Goal: Information Seeking & Learning: Learn about a topic

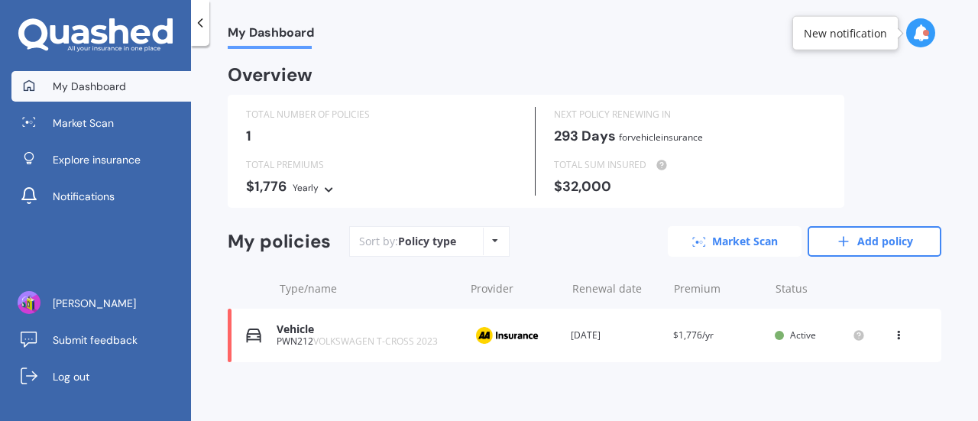
click at [703, 232] on link "Market Scan" at bounding box center [735, 241] width 134 height 31
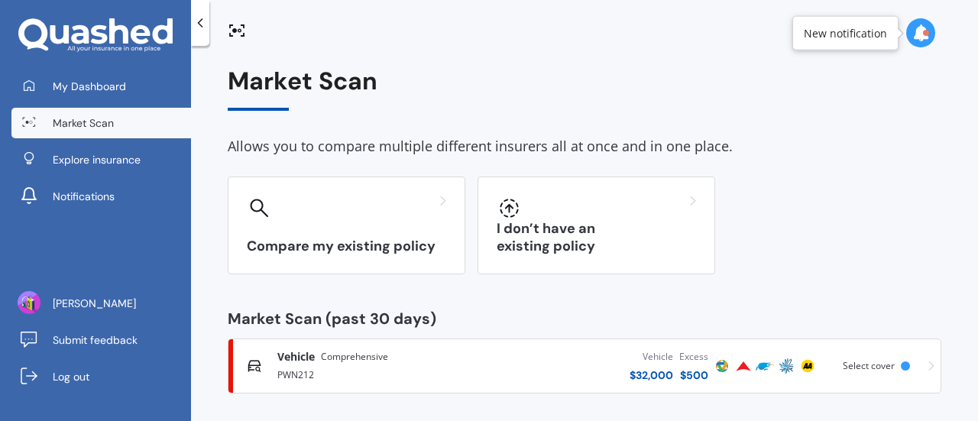
scroll to position [6, 0]
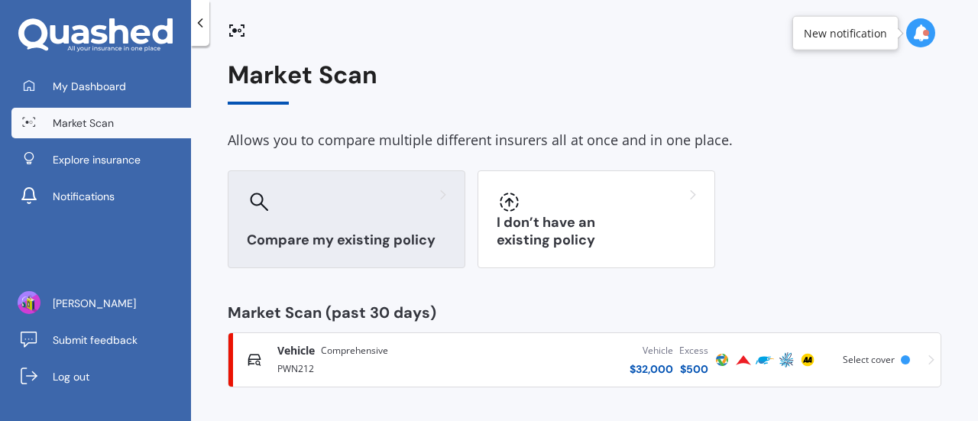
click at [397, 211] on div at bounding box center [346, 201] width 199 height 24
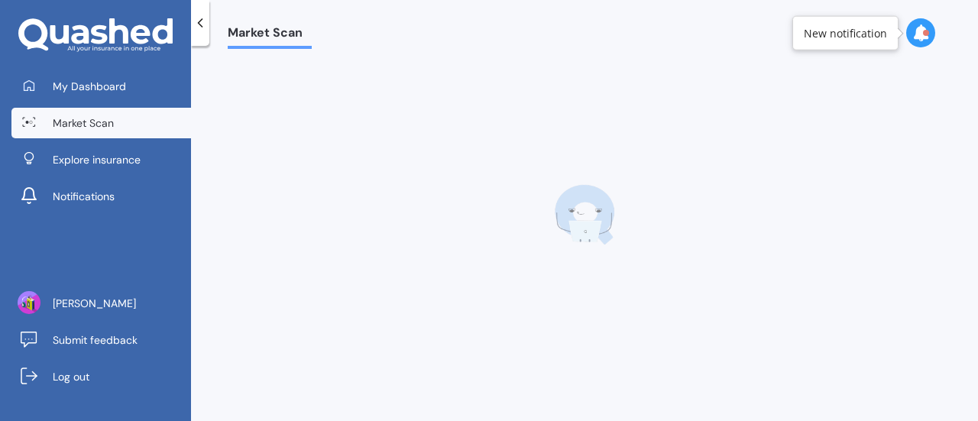
scroll to position [0, 0]
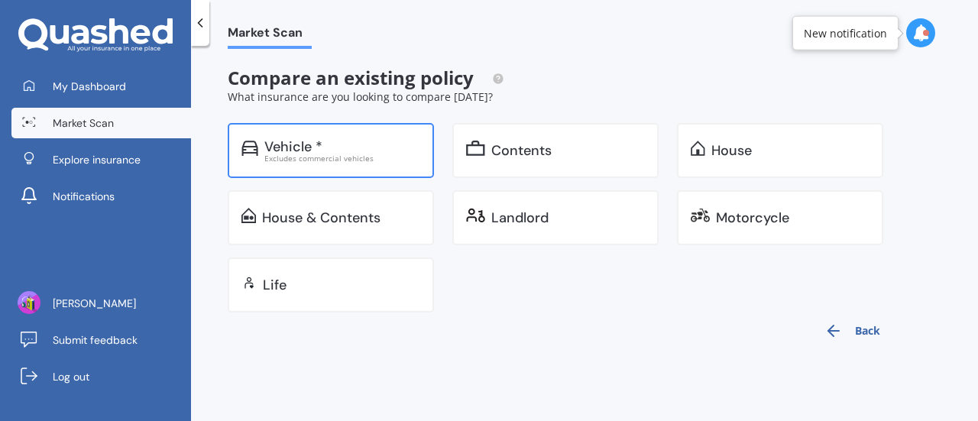
click at [358, 140] on div "Vehicle *" at bounding box center [342, 146] width 156 height 15
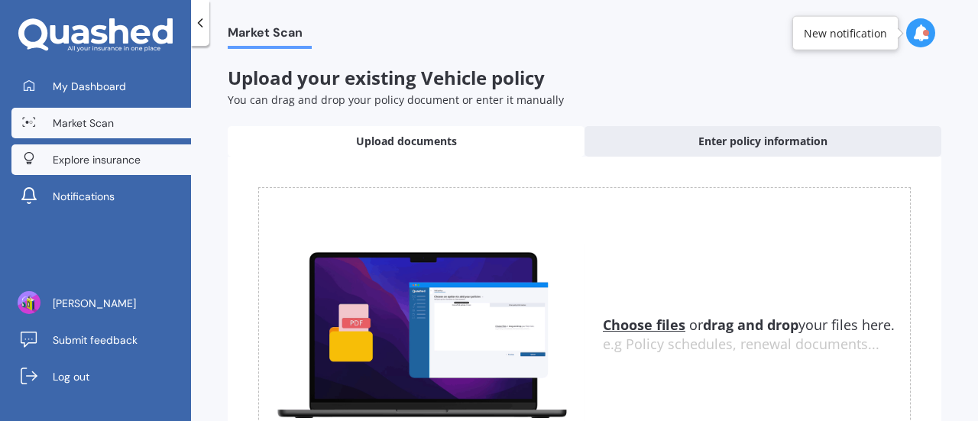
click at [107, 158] on span "Explore insurance" at bounding box center [97, 159] width 88 height 15
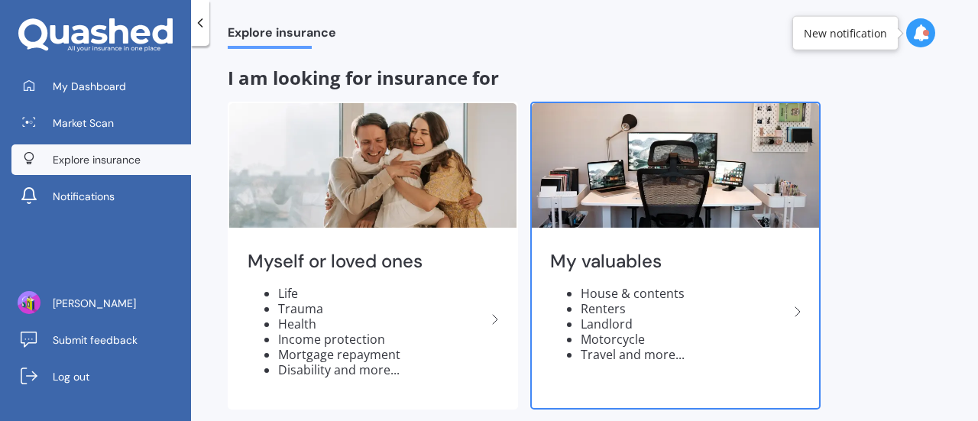
click at [742, 310] on li "Renters" at bounding box center [685, 308] width 208 height 15
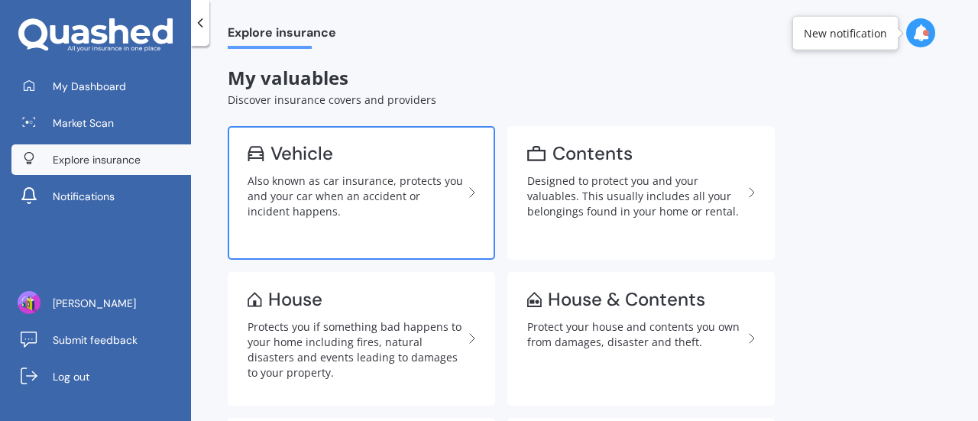
click at [321, 178] on div "Also known as car insurance, protects you and your car when an accident or inci…" at bounding box center [355, 196] width 215 height 46
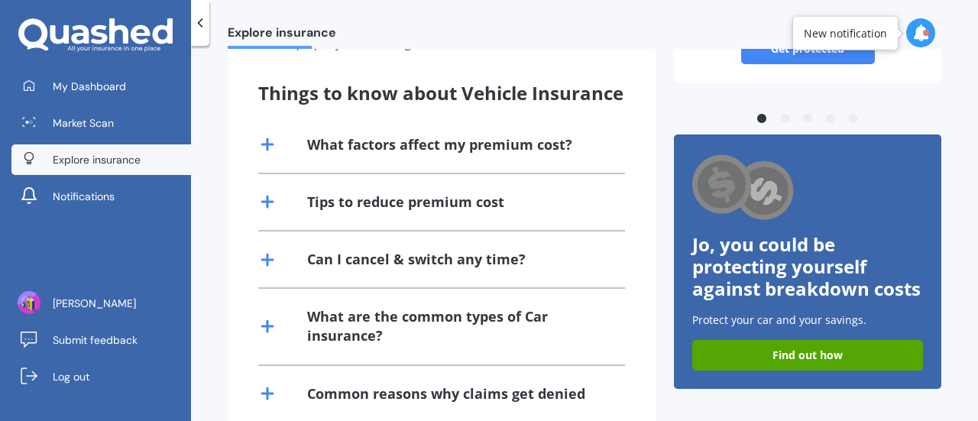
scroll to position [350, 0]
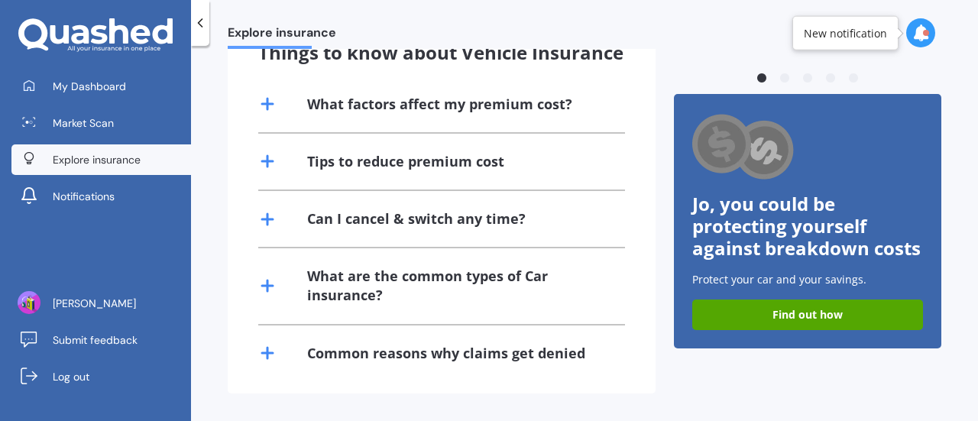
click at [421, 290] on div "What are the common types of Car insurance?" at bounding box center [457, 286] width 300 height 38
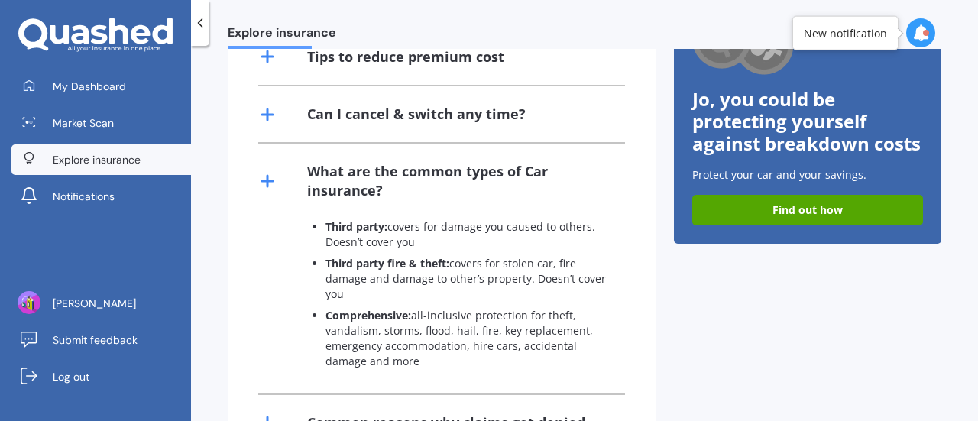
scroll to position [504, 0]
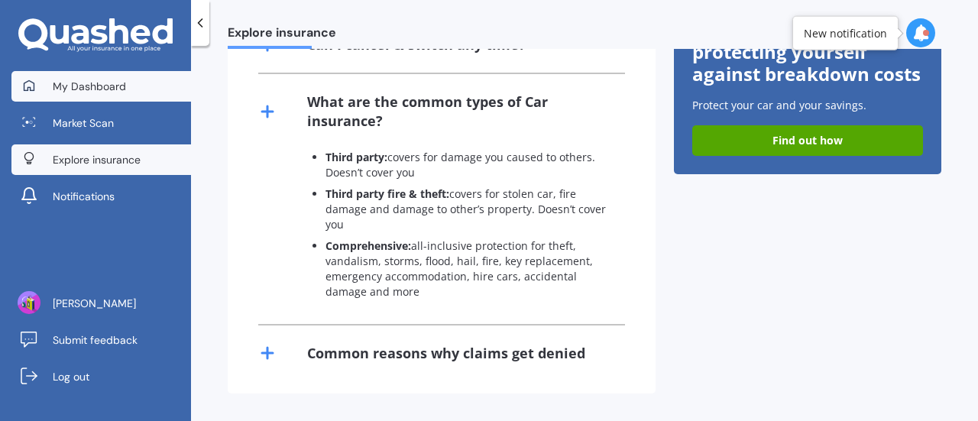
click at [113, 74] on link "My Dashboard" at bounding box center [101, 86] width 180 height 31
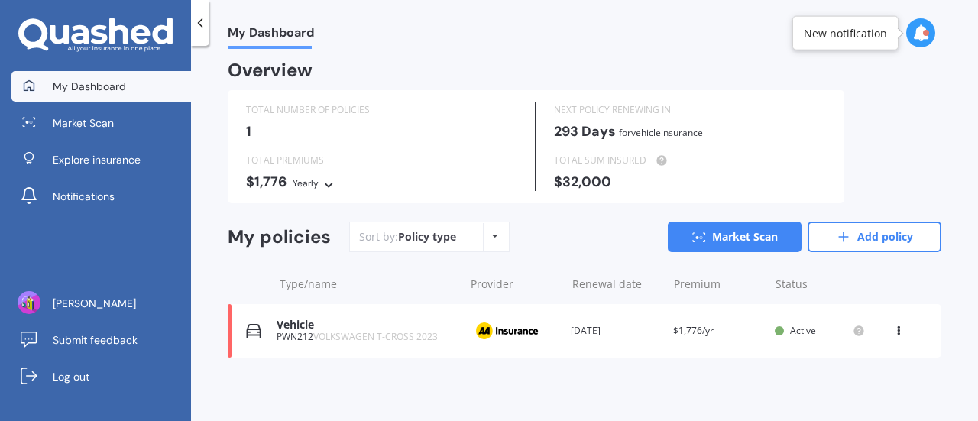
scroll to position [0, 0]
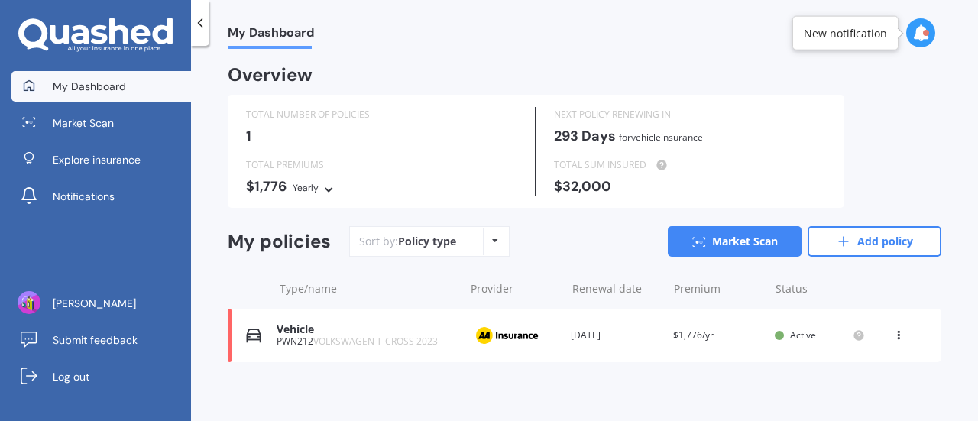
click at [893, 333] on icon at bounding box center [898, 332] width 11 height 9
click at [885, 291] on div at bounding box center [900, 288] width 46 height 15
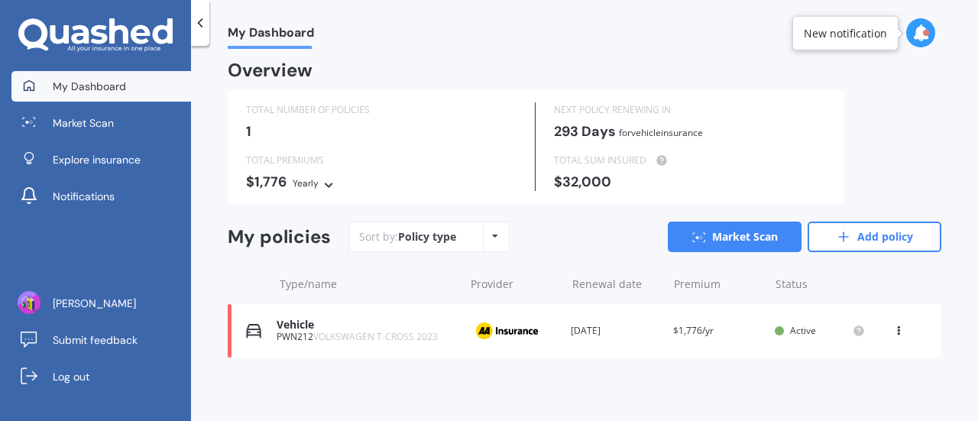
click at [658, 336] on div "Vehicle PWN212 VOLKSWAGEN T-CROSS 2023 Provider Renewal date [DATE] Premium $1,…" at bounding box center [585, 330] width 714 height 53
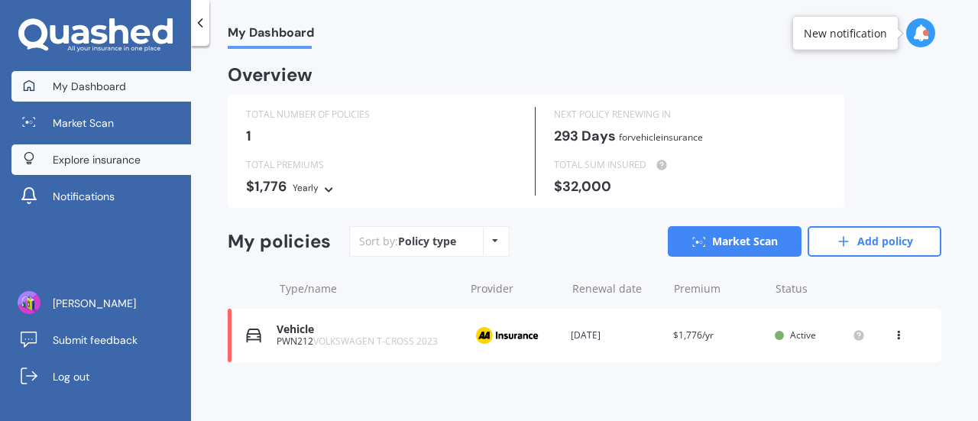
click at [86, 157] on span "Explore insurance" at bounding box center [97, 159] width 88 height 15
